Goal: Task Accomplishment & Management: Manage account settings

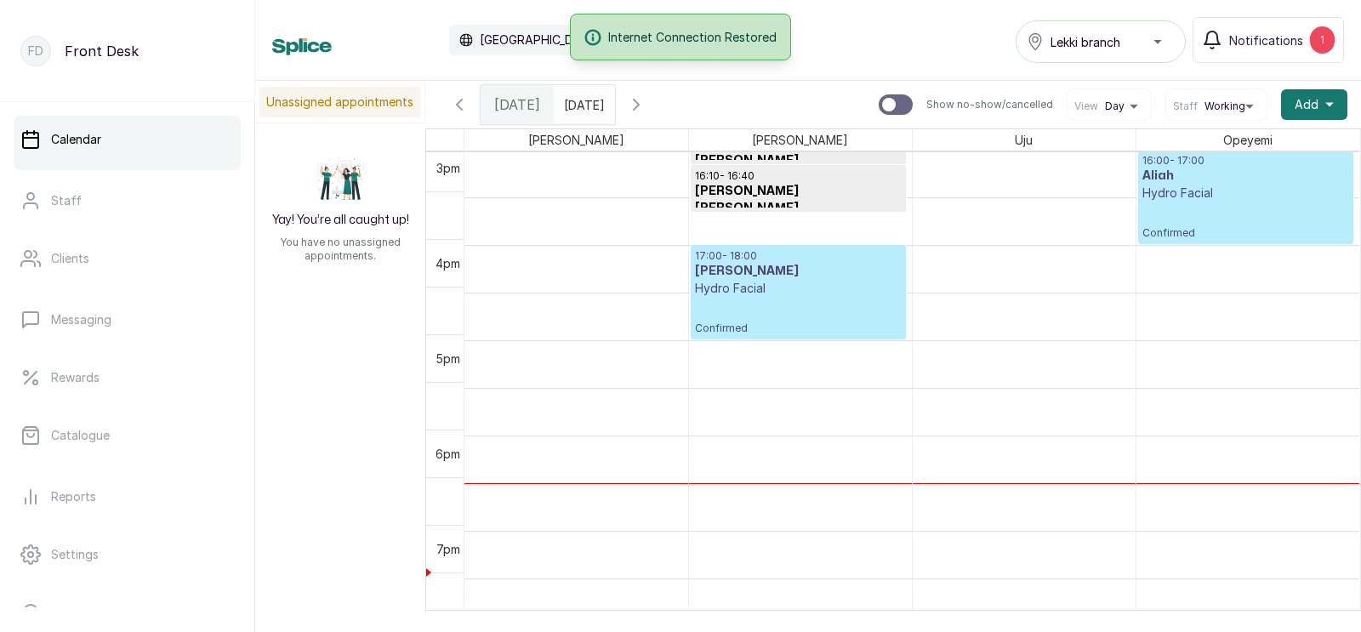
scroll to position [1527, 0]
click at [760, 307] on p "Confirmed" at bounding box center [798, 316] width 207 height 38
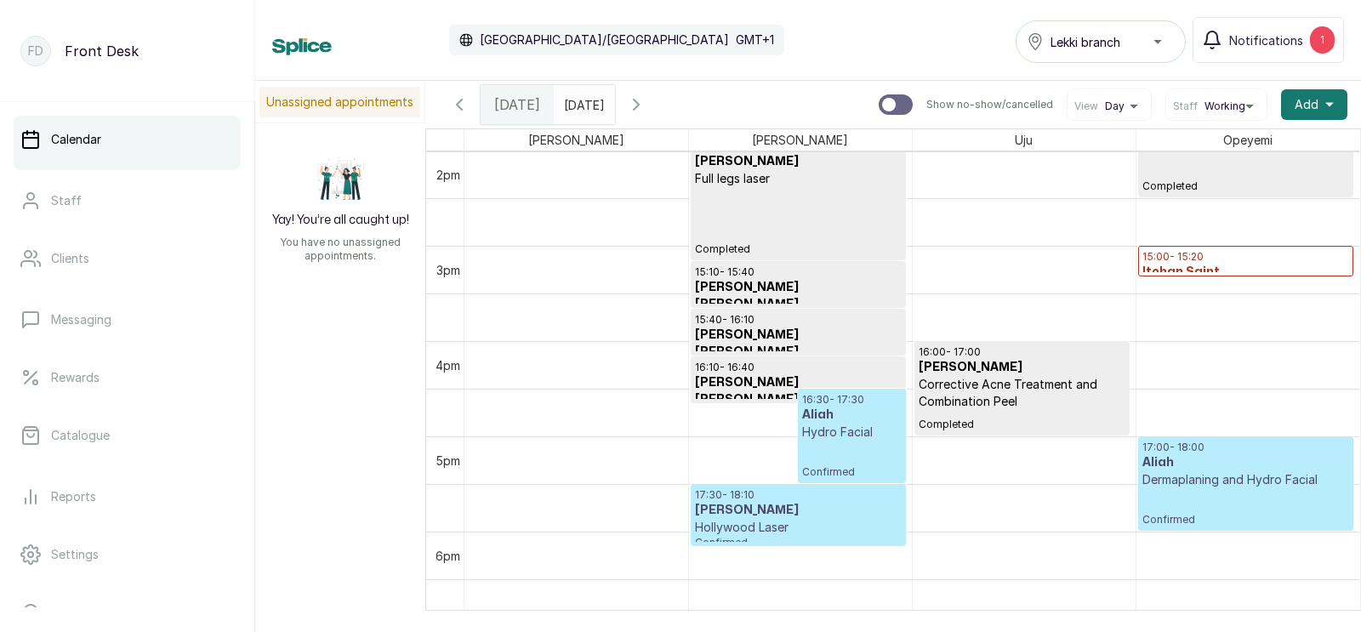
click at [1235, 270] on h3 "Itohan Saint" at bounding box center [1247, 272] width 208 height 17
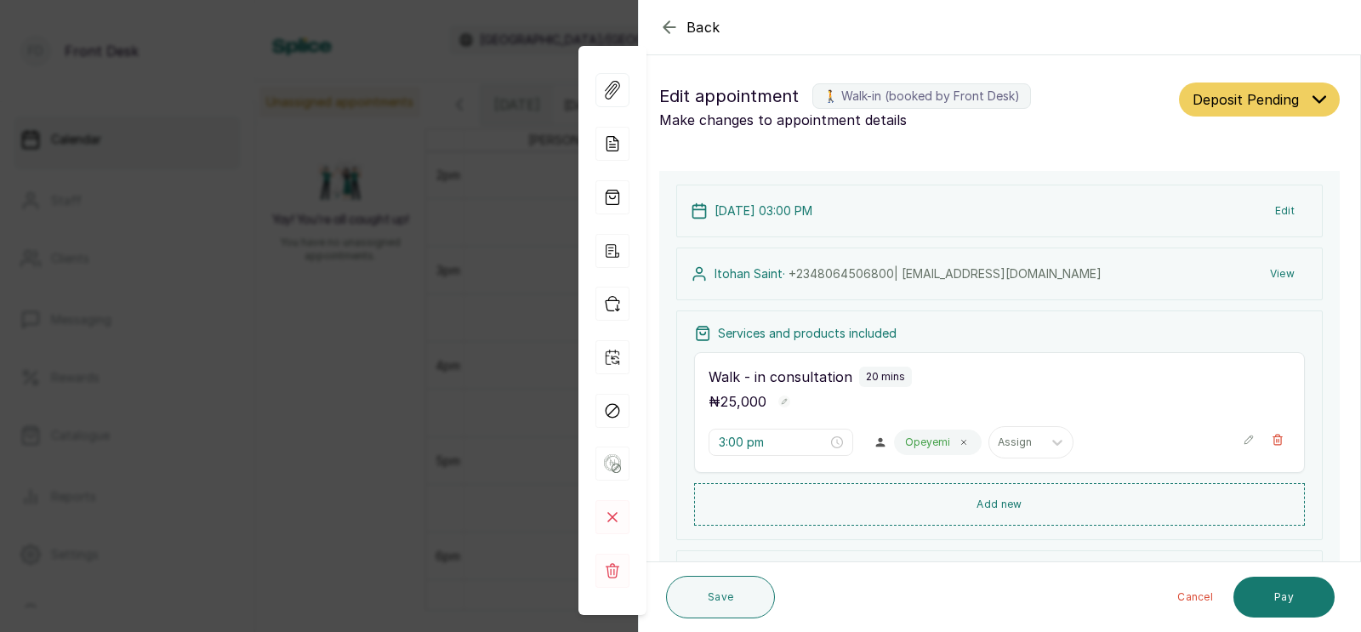
click at [480, 273] on div "Back Appointment Details Edit appointment 🚶 Walk-in (booked by Front Desk) Make…" at bounding box center [680, 316] width 1361 height 632
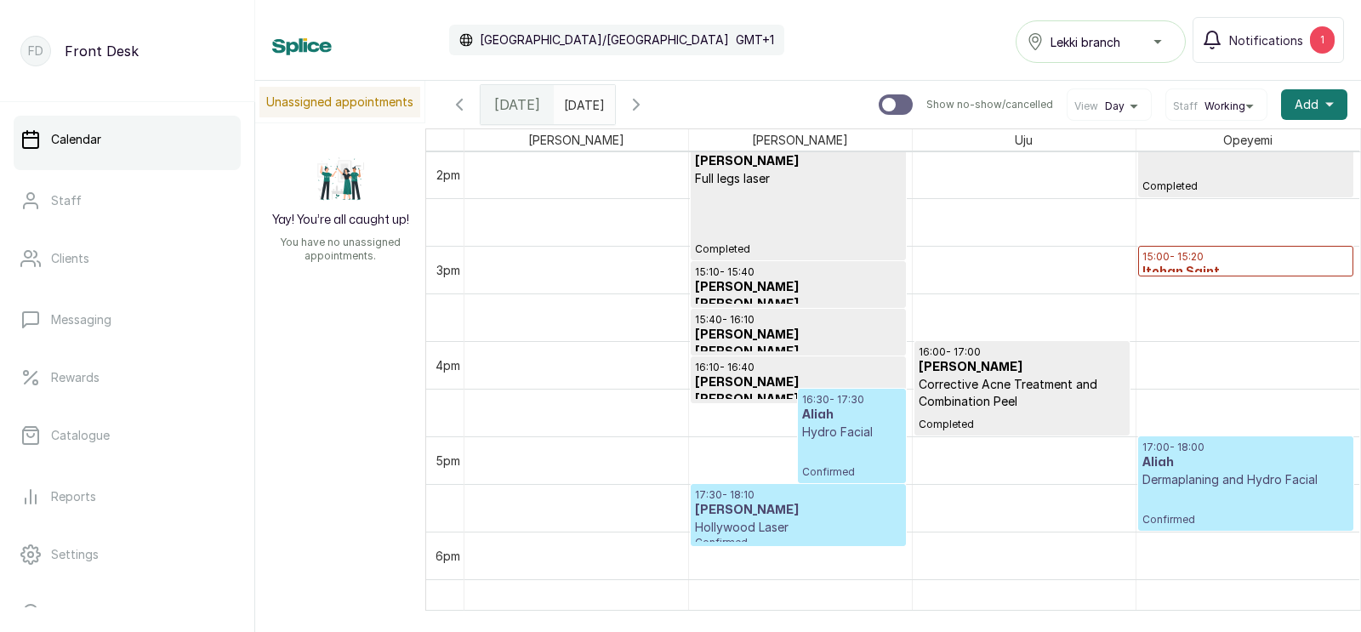
click at [837, 438] on p "Hydro Facial" at bounding box center [852, 432] width 100 height 17
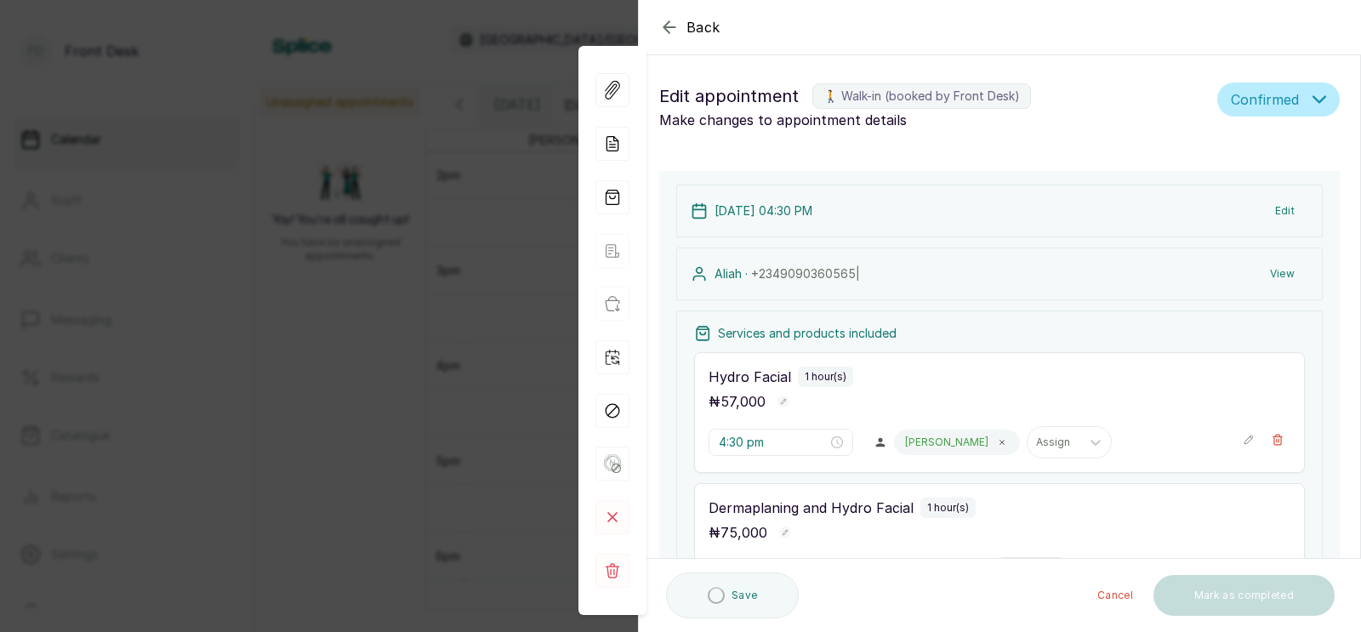
type input "4:30 pm"
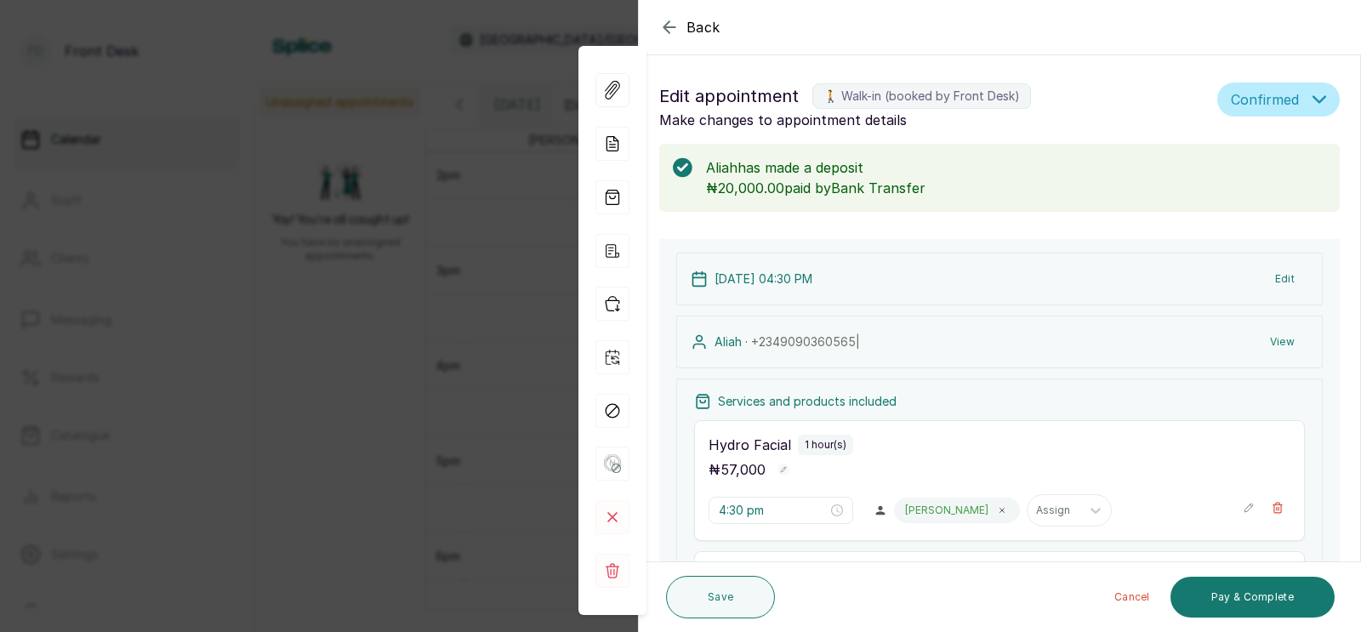
click at [366, 453] on div "Back Appointment Details Edit appointment 🚶 Walk-in (booked by Front Desk) Make…" at bounding box center [680, 316] width 1361 height 632
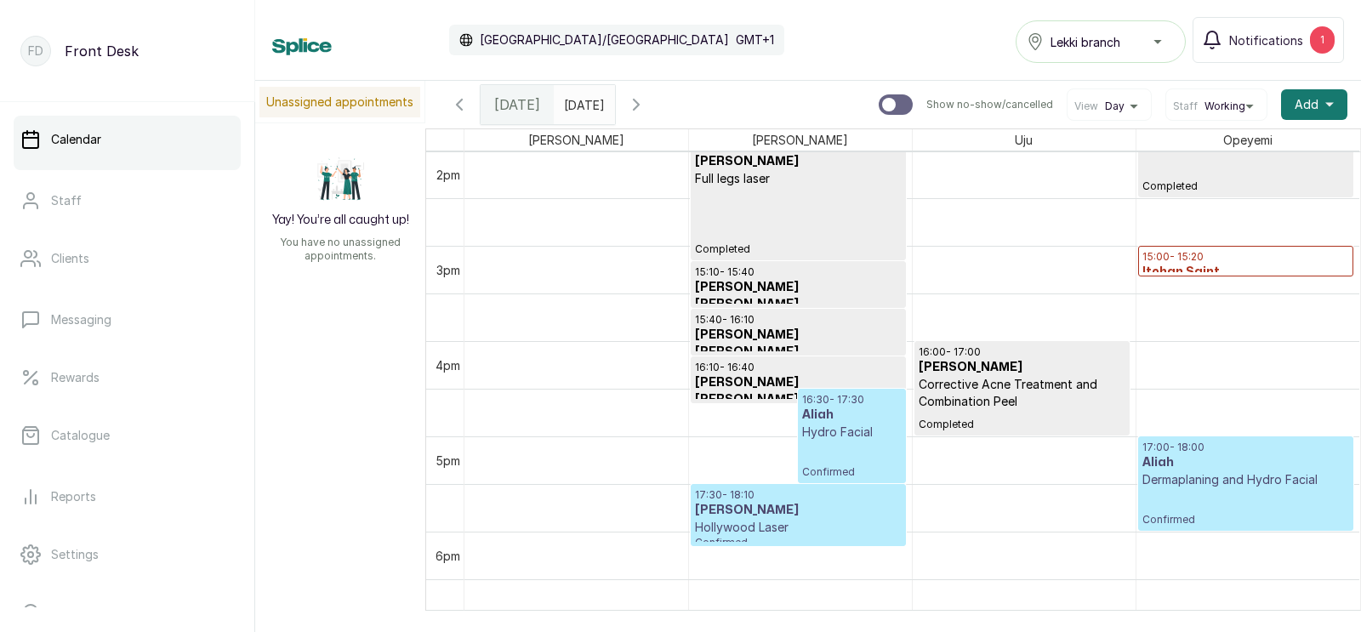
click at [366, 453] on div "Unassigned appointments Yay! You’re all caught up! You have no unassigned appoi…" at bounding box center [808, 346] width 1106 height 530
